Goal: Check status: Check status

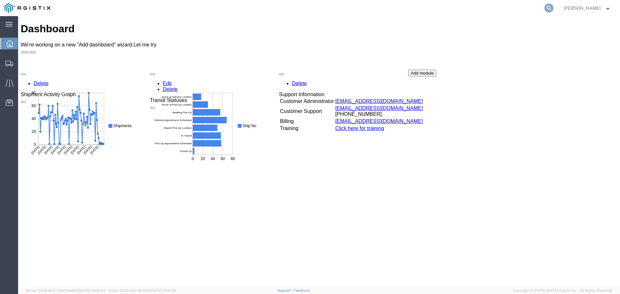
click at [552, 7] on icon at bounding box center [549, 8] width 9 height 9
click at [422, 7] on input "search" at bounding box center [446, 8] width 196 height 16
type input "56952646"
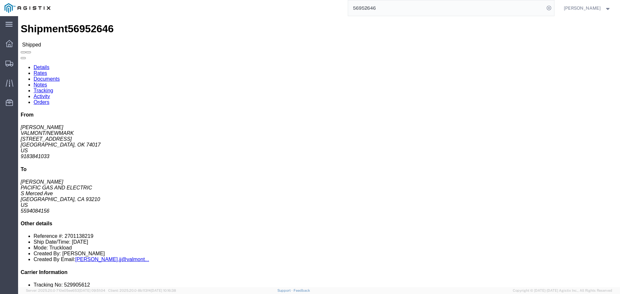
click link "Documents"
